Goal: Information Seeking & Learning: Understand process/instructions

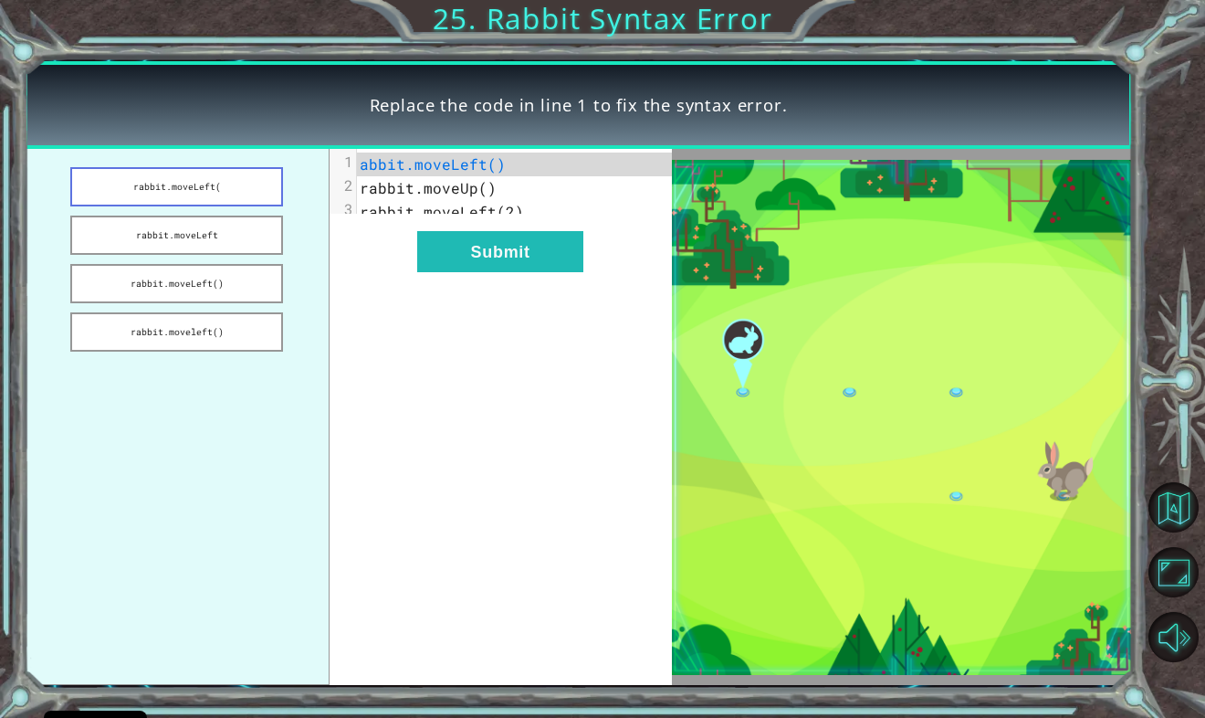
click at [208, 186] on button "rabbit.moveLeft(" at bounding box center [176, 186] width 213 height 39
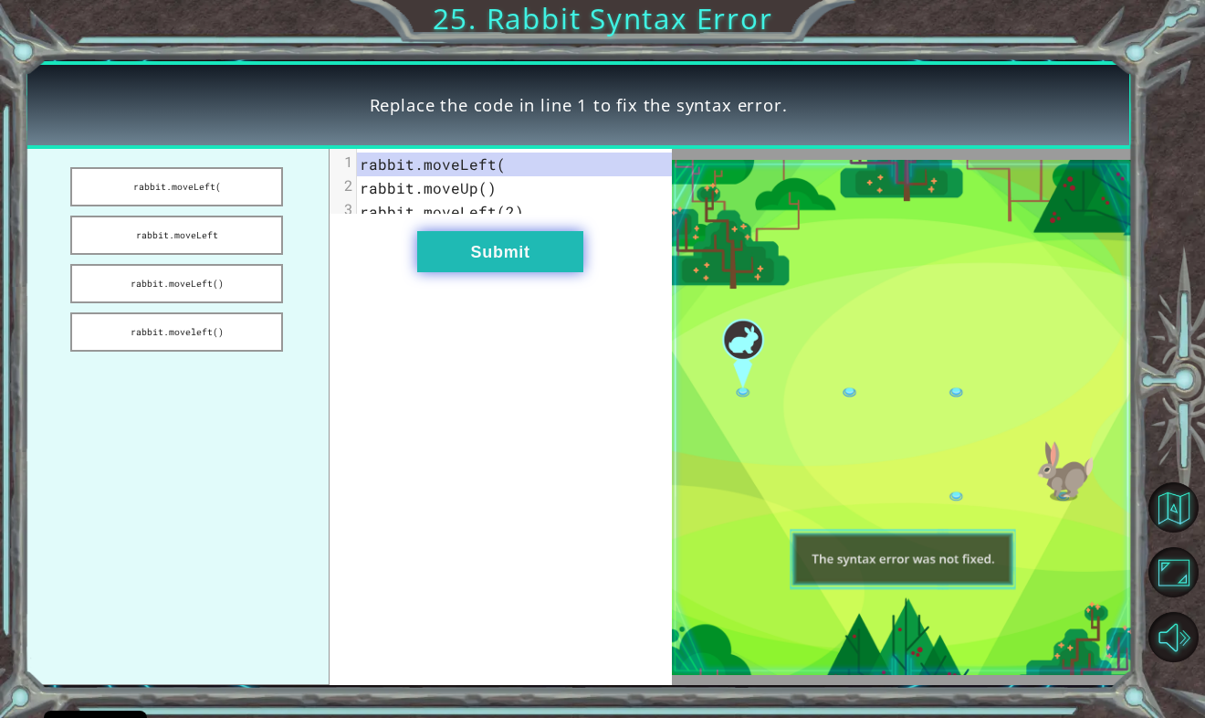
click at [474, 267] on button "Submit" at bounding box center [500, 251] width 166 height 41
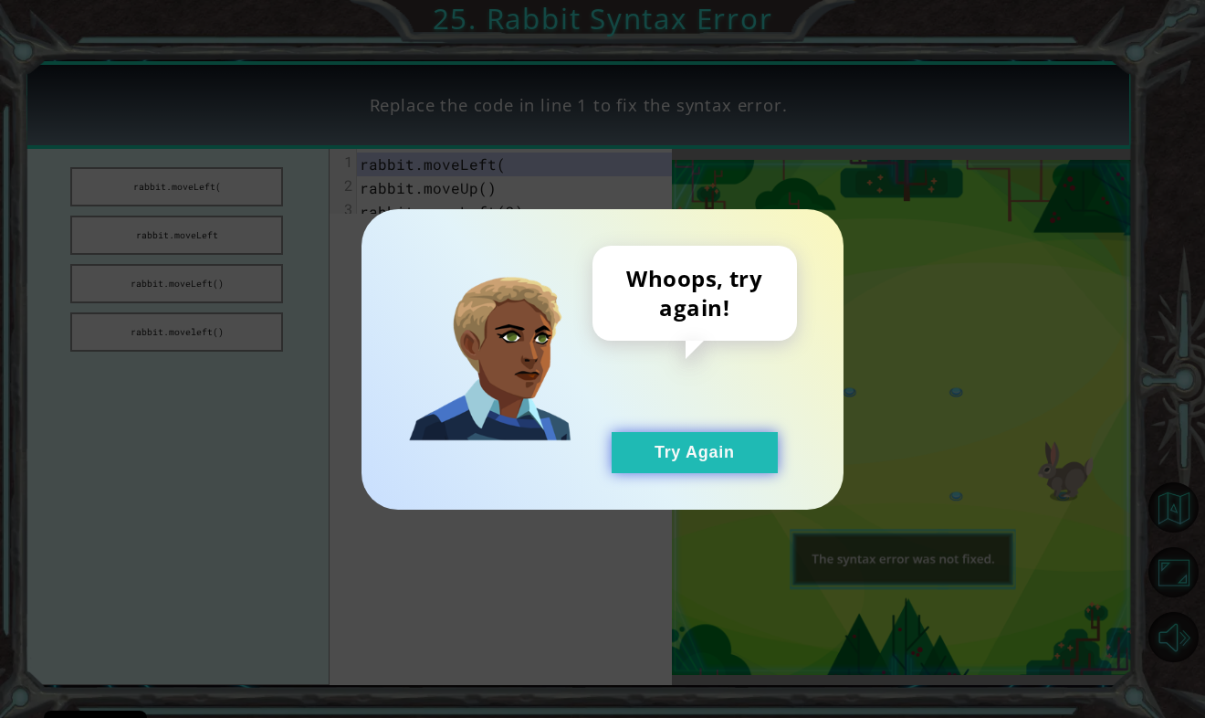
click at [668, 456] on button "Try Again" at bounding box center [695, 452] width 166 height 41
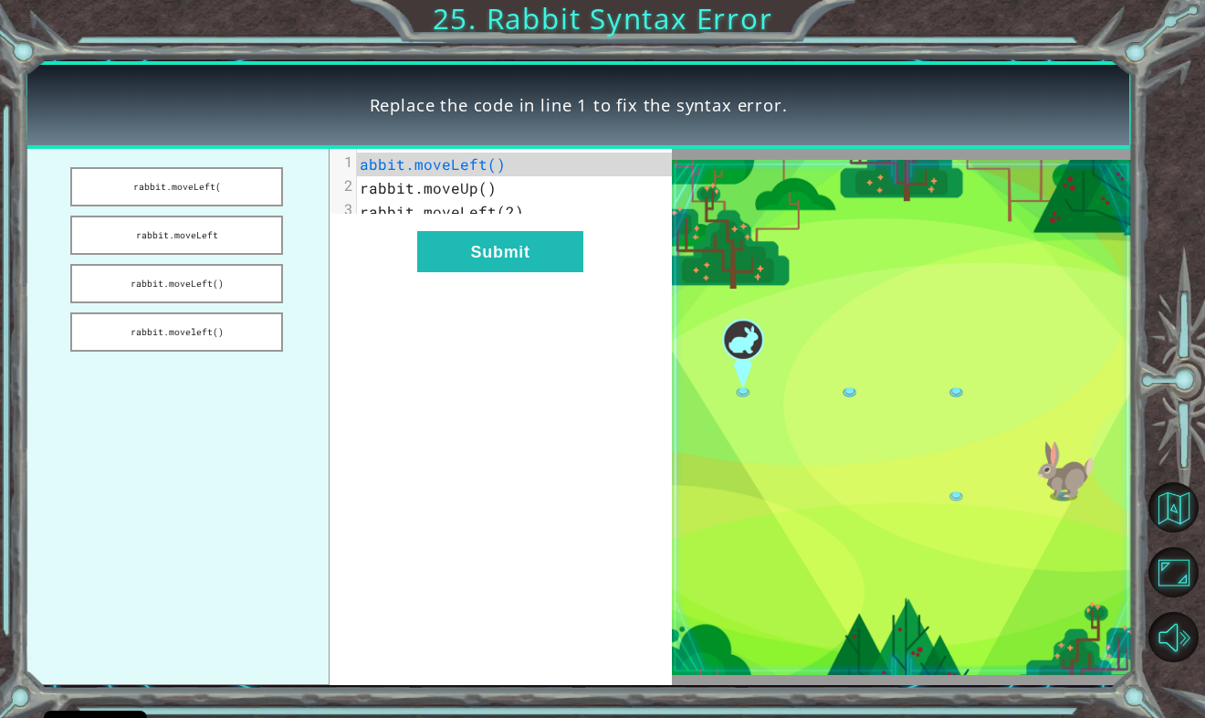
click at [360, 164] on span "abbit.moveLeft()" at bounding box center [433, 163] width 146 height 19
click at [372, 167] on span "abbit.moveLeft()" at bounding box center [433, 163] width 146 height 19
click at [233, 199] on button "rabbit.moveLeft(" at bounding box center [176, 186] width 213 height 39
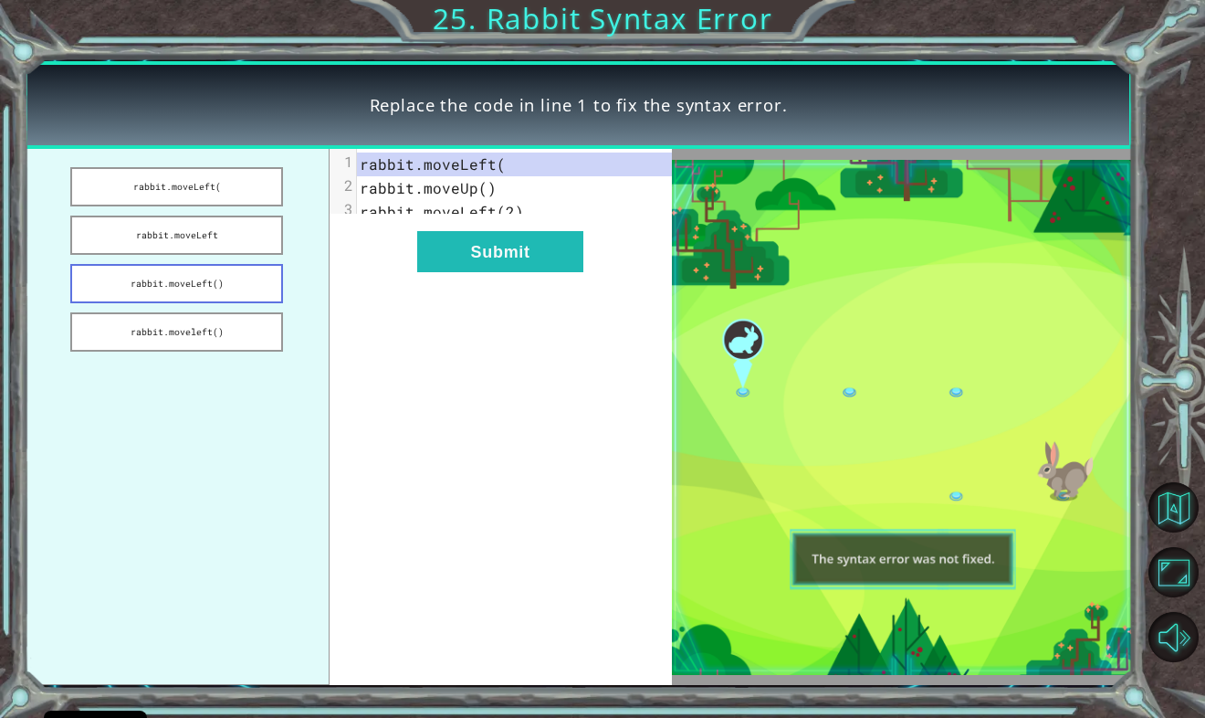
click at [243, 293] on button "rabbit.moveLeft()" at bounding box center [176, 283] width 213 height 39
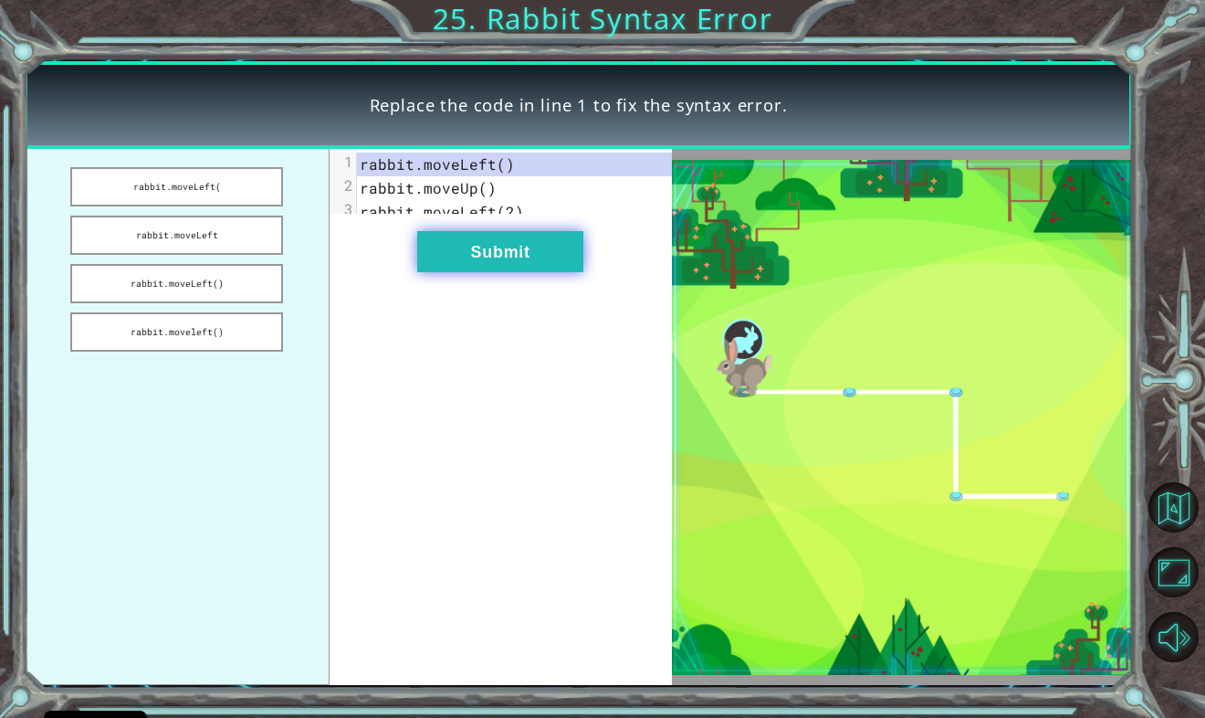
click at [476, 268] on button "Submit" at bounding box center [500, 251] width 166 height 41
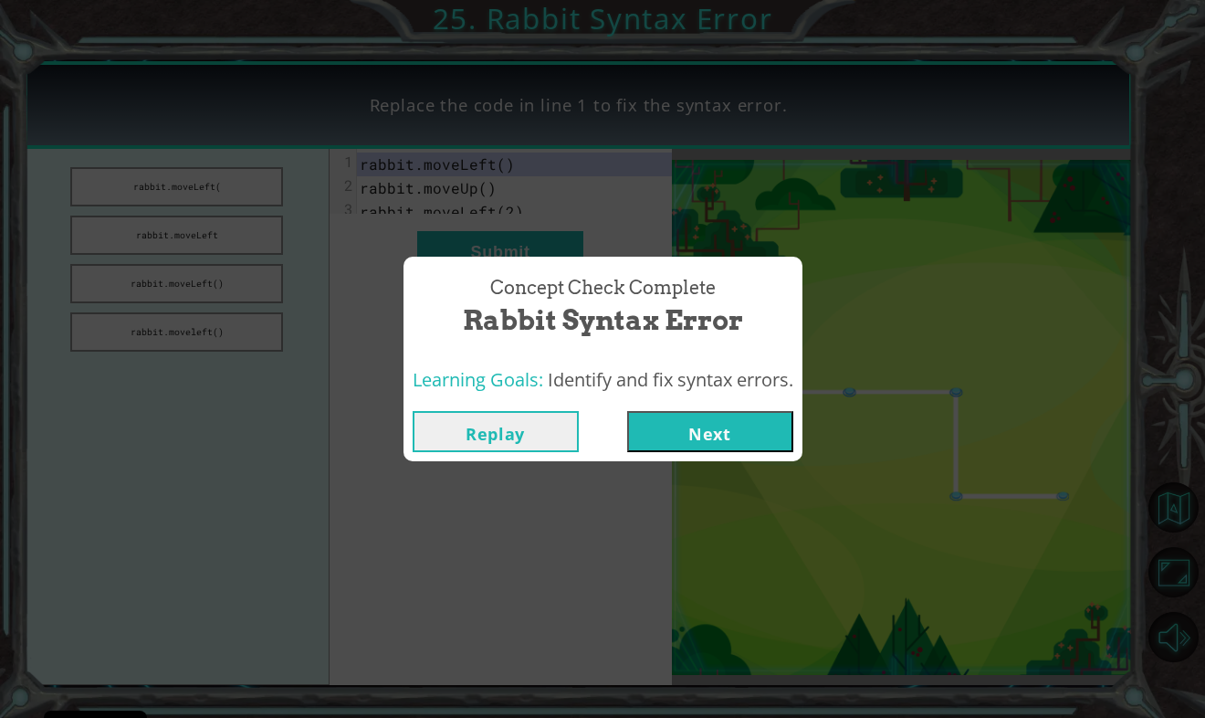
click at [684, 418] on button "Next" at bounding box center [710, 431] width 166 height 41
